Goal: Transaction & Acquisition: Purchase product/service

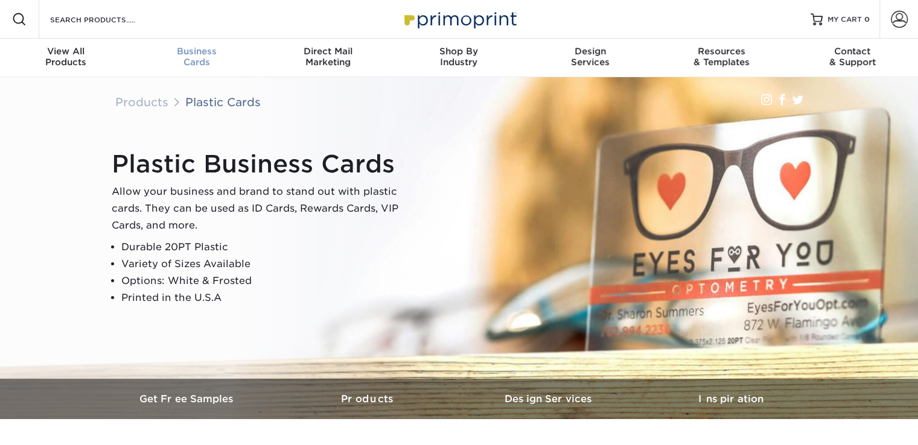
click at [203, 57] on div "Business Cards" at bounding box center [196, 57] width 131 height 22
click at [287, 311] on div "Plastic Business Cards Allow your business and brand to stand out with plastic …" at bounding box center [459, 228] width 724 height 302
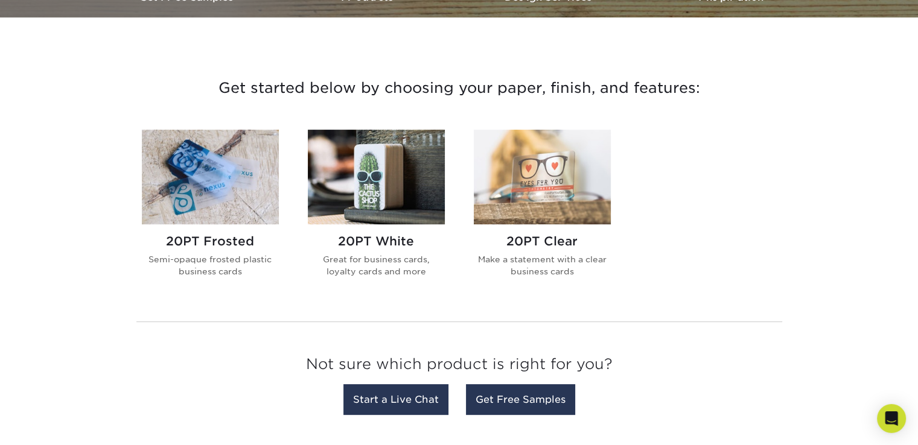
scroll to position [422, 0]
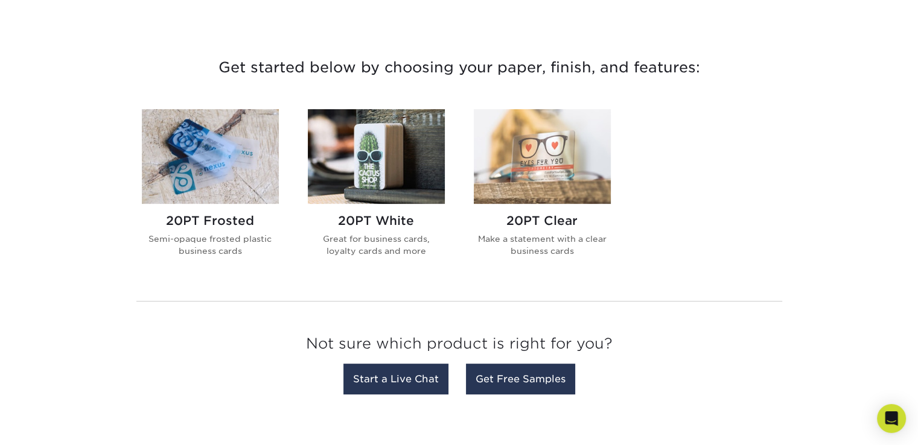
click at [377, 163] on img at bounding box center [376, 156] width 137 height 95
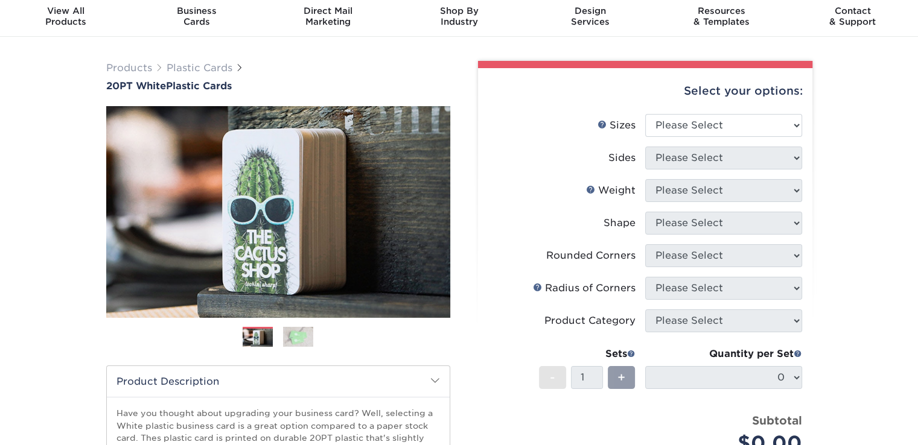
scroll to position [60, 0]
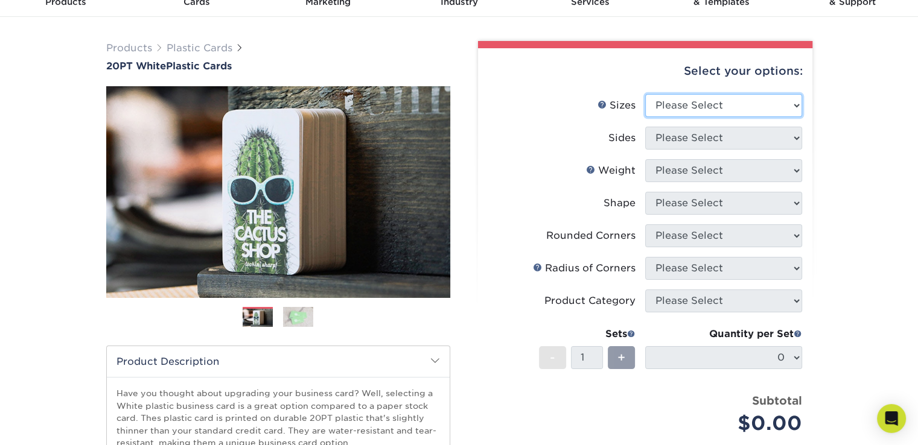
click at [721, 107] on select "Please Select 2" x 3.5" 2" x 8" 2.12" x 3.375" 2.5" x 2.5" 4.25" x 6"" at bounding box center [723, 105] width 157 height 23
select select "2.00x3.50"
click at [645, 94] on select "Please Select 2" x 3.5" 2" x 8" 2.12" x 3.375" 2.5" x 2.5" 4.25" x 6"" at bounding box center [723, 105] width 157 height 23
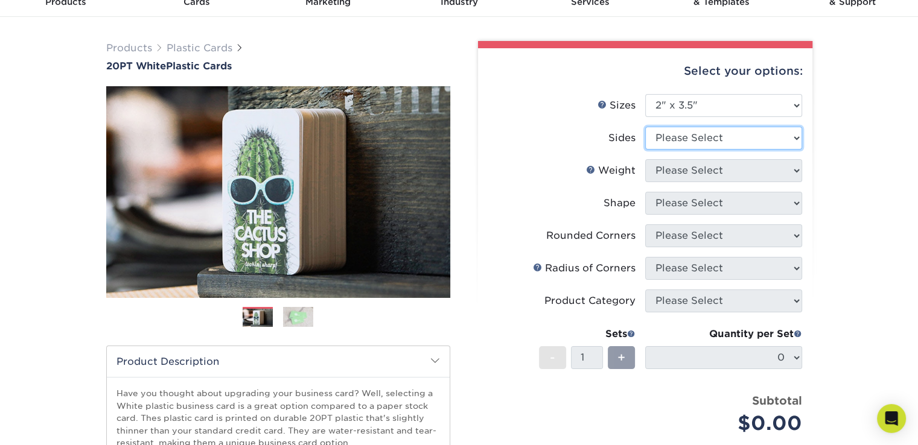
click at [702, 138] on select "Please Select Print Both Sides Print Front Only" at bounding box center [723, 138] width 157 height 23
select select "13abbda7-1d64-4f25-8bb2-c179b224825d"
click at [645, 127] on select "Please Select Print Both Sides Print Front Only" at bounding box center [723, 138] width 157 height 23
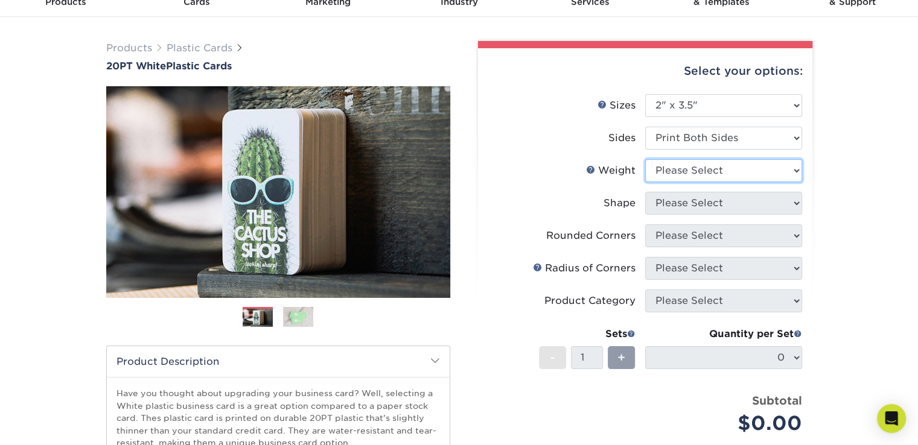
click at [693, 167] on select "Please Select 20PT White Plastic" at bounding box center [723, 170] width 157 height 23
select select "20PT White Plastic"
click at [645, 159] on select "Please Select 20PT White Plastic" at bounding box center [723, 170] width 157 height 23
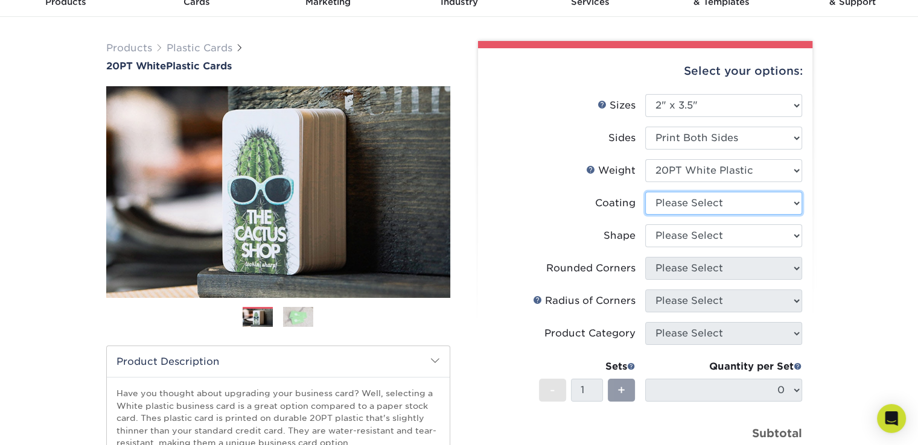
click at [698, 199] on select at bounding box center [723, 203] width 157 height 23
click at [645, 192] on select at bounding box center [723, 203] width 157 height 23
click at [696, 200] on select at bounding box center [723, 203] width 157 height 23
select select "3e7618de-abca-4bda-9f97-8b9129e913d8"
click at [645, 192] on select at bounding box center [723, 203] width 157 height 23
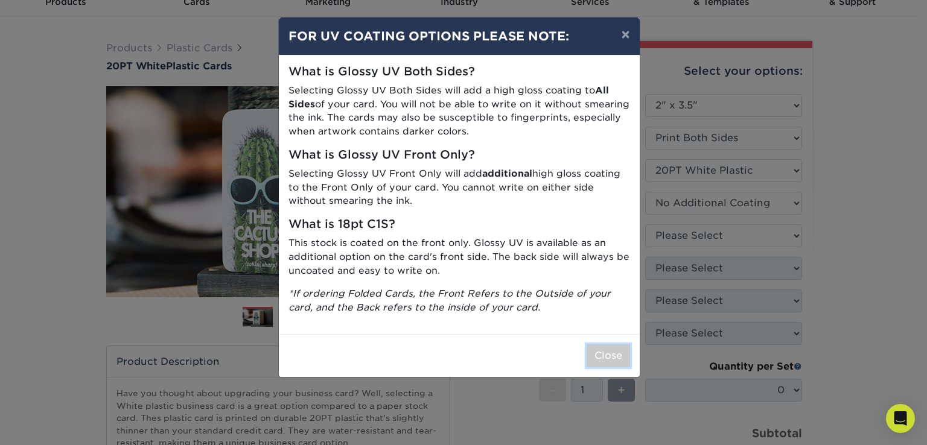
drag, startPoint x: 604, startPoint y: 354, endPoint x: 619, endPoint y: 351, distance: 15.4
click at [608, 354] on button "Close" at bounding box center [608, 356] width 43 height 23
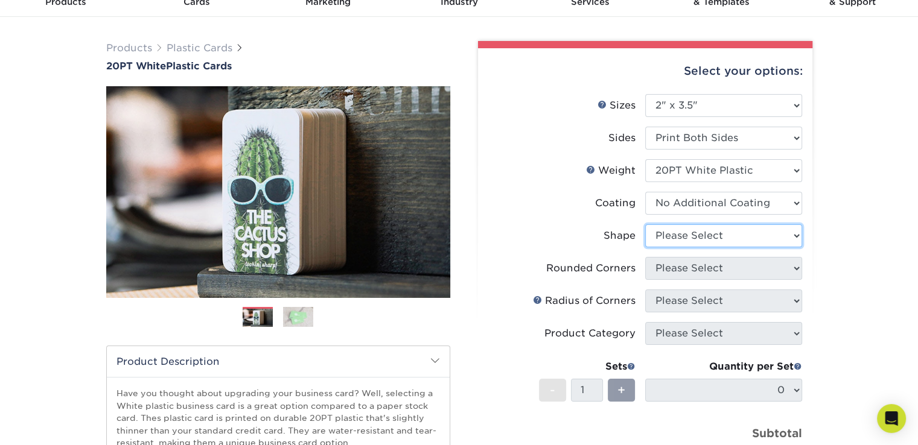
click at [660, 233] on select "Please Select Oval Standard" at bounding box center [723, 235] width 157 height 23
drag, startPoint x: 681, startPoint y: 234, endPoint x: 683, endPoint y: 240, distance: 6.5
click at [681, 234] on select "Please Select Oval Standard" at bounding box center [723, 235] width 157 height 23
select select "standard"
click at [645, 224] on select "Please Select Oval Standard" at bounding box center [723, 235] width 157 height 23
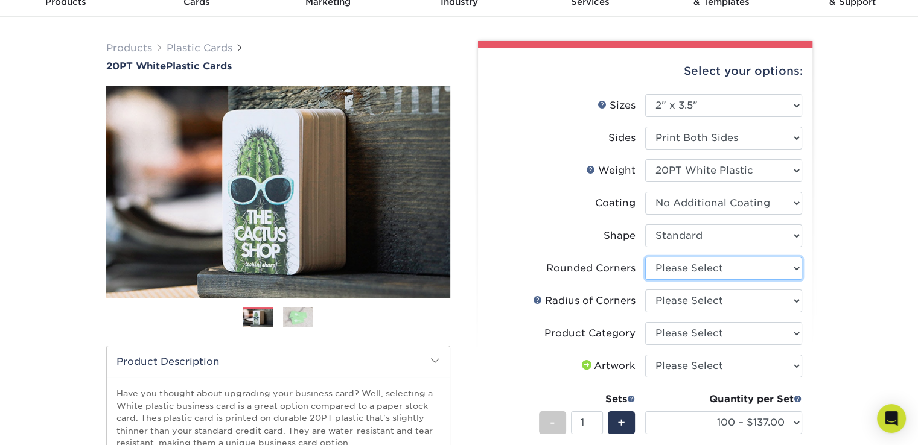
click at [683, 267] on select "Please Select Yes - Round 4 Corners" at bounding box center [723, 268] width 157 height 23
select select "7672df9e-0e0a-464d-8e1f-920c575e4da3"
click at [645, 257] on select "Please Select Yes - Round 4 Corners" at bounding box center [723, 268] width 157 height 23
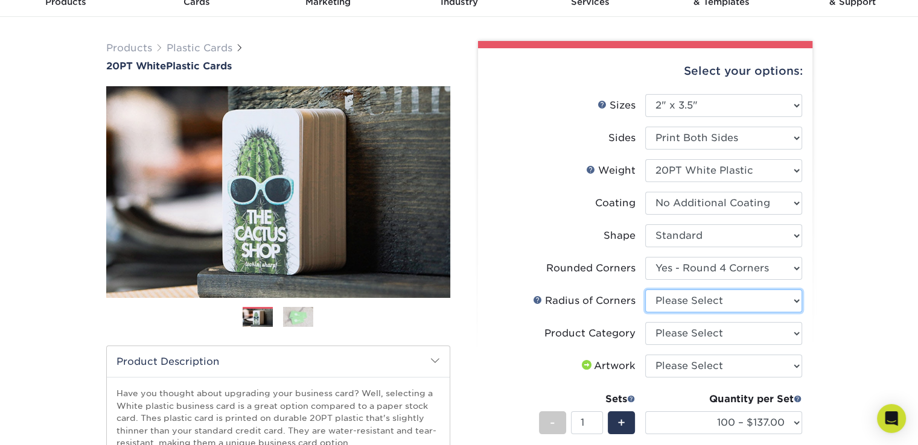
click at [690, 298] on select "Please Select Rounded 1/8" Rounded 1/4"" at bounding box center [723, 301] width 157 height 23
select select "479fbfe7-6a0c-4895-8c9a-81739b7486c9"
click at [645, 290] on select "Please Select Rounded 1/8" Rounded 1/4"" at bounding box center [723, 301] width 157 height 23
click at [772, 331] on select "Please Select Business Cards" at bounding box center [723, 333] width 157 height 23
select select "3b5148f1-0588-4f88-a218-97bcfdce65c1"
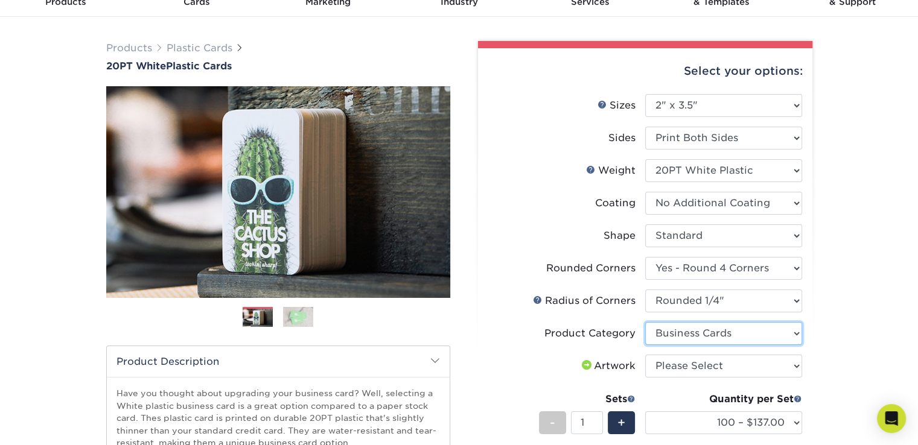
click at [645, 322] on select "Please Select Business Cards" at bounding box center [723, 333] width 157 height 23
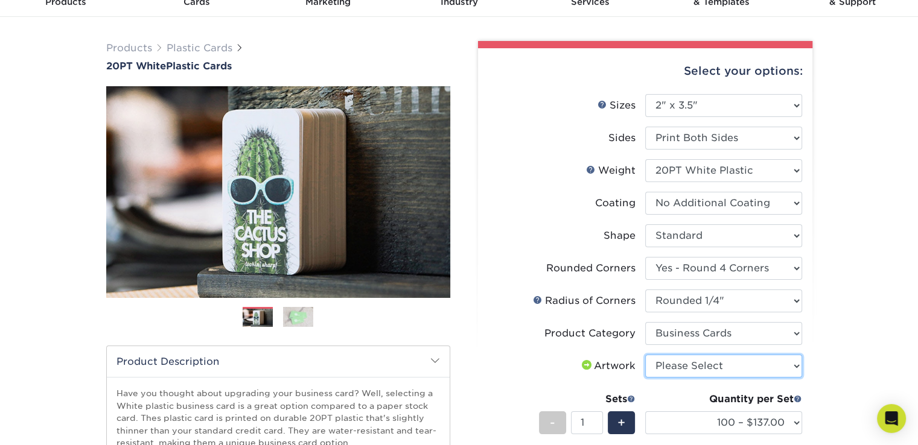
click at [706, 361] on select "Please Select I will upload files I need a design - $100" at bounding box center [723, 366] width 157 height 23
select select "upload"
click at [645, 355] on select "Please Select I will upload files I need a design - $100" at bounding box center [723, 366] width 157 height 23
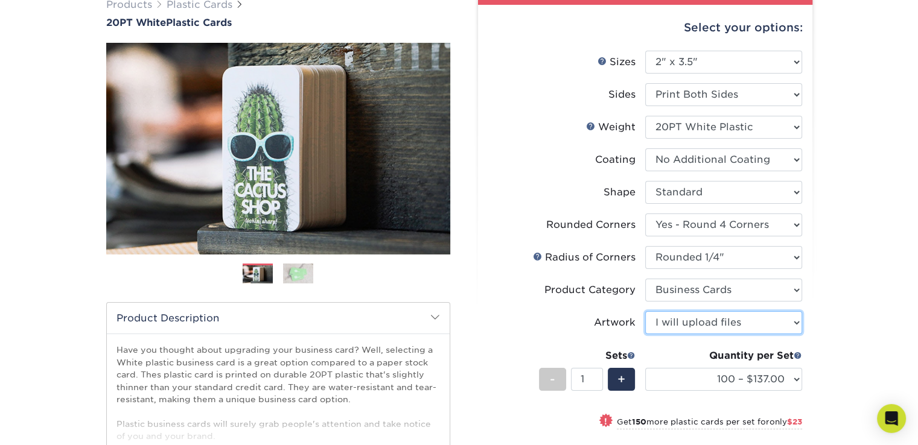
scroll to position [181, 0]
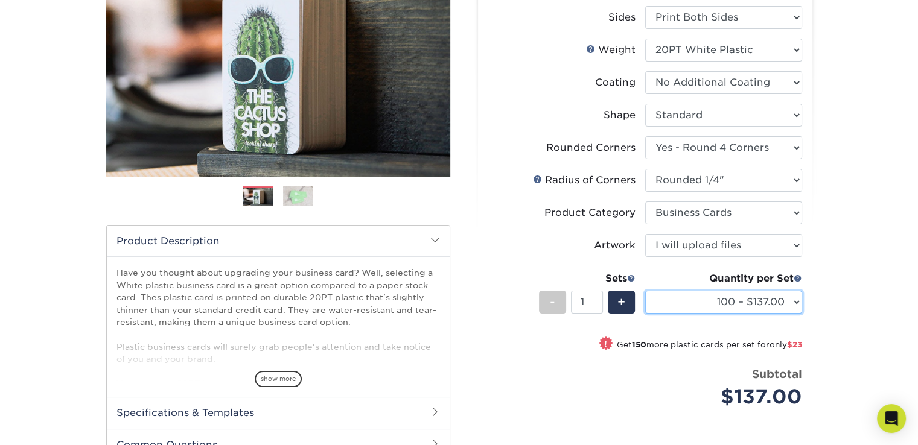
click at [733, 299] on select "100 – $137.00 250 – $160.00 500 – $195.00 1000 – $226.00 2500 – $540.00 5000 – …" at bounding box center [723, 302] width 157 height 23
select select "500 – $195.00"
click at [645, 291] on select "100 – $137.00 250 – $160.00 500 – $195.00 1000 – $226.00 2500 – $540.00 5000 – …" at bounding box center [723, 302] width 157 height 23
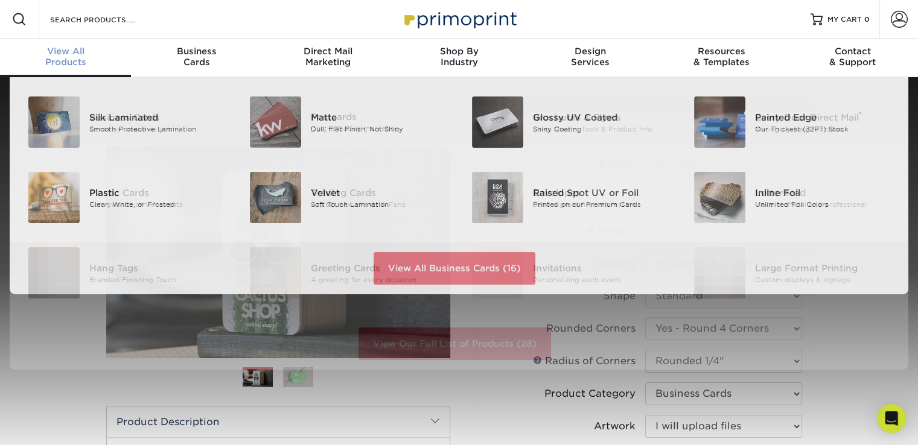
scroll to position [1, 0]
